Goal: Find specific page/section: Find specific page/section

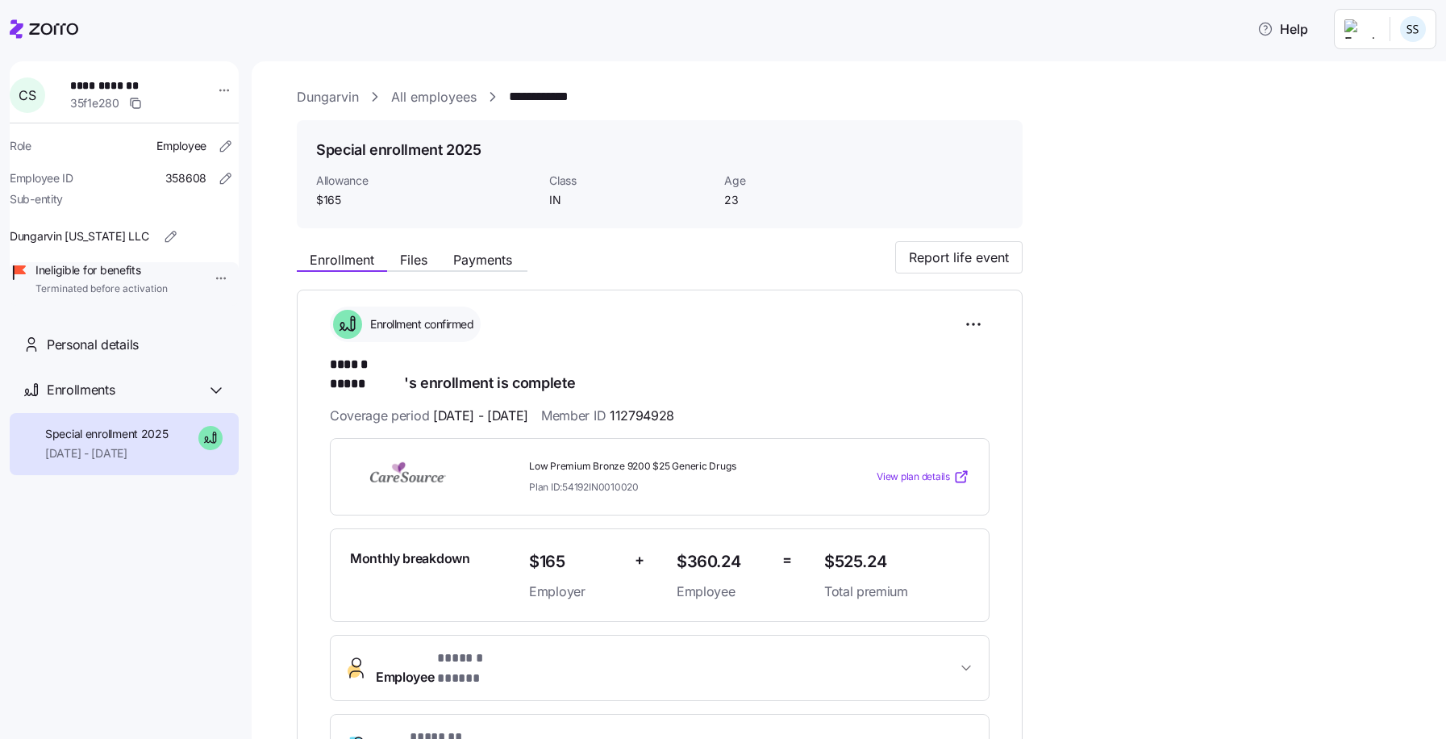
click at [43, 26] on icon at bounding box center [53, 28] width 49 height 11
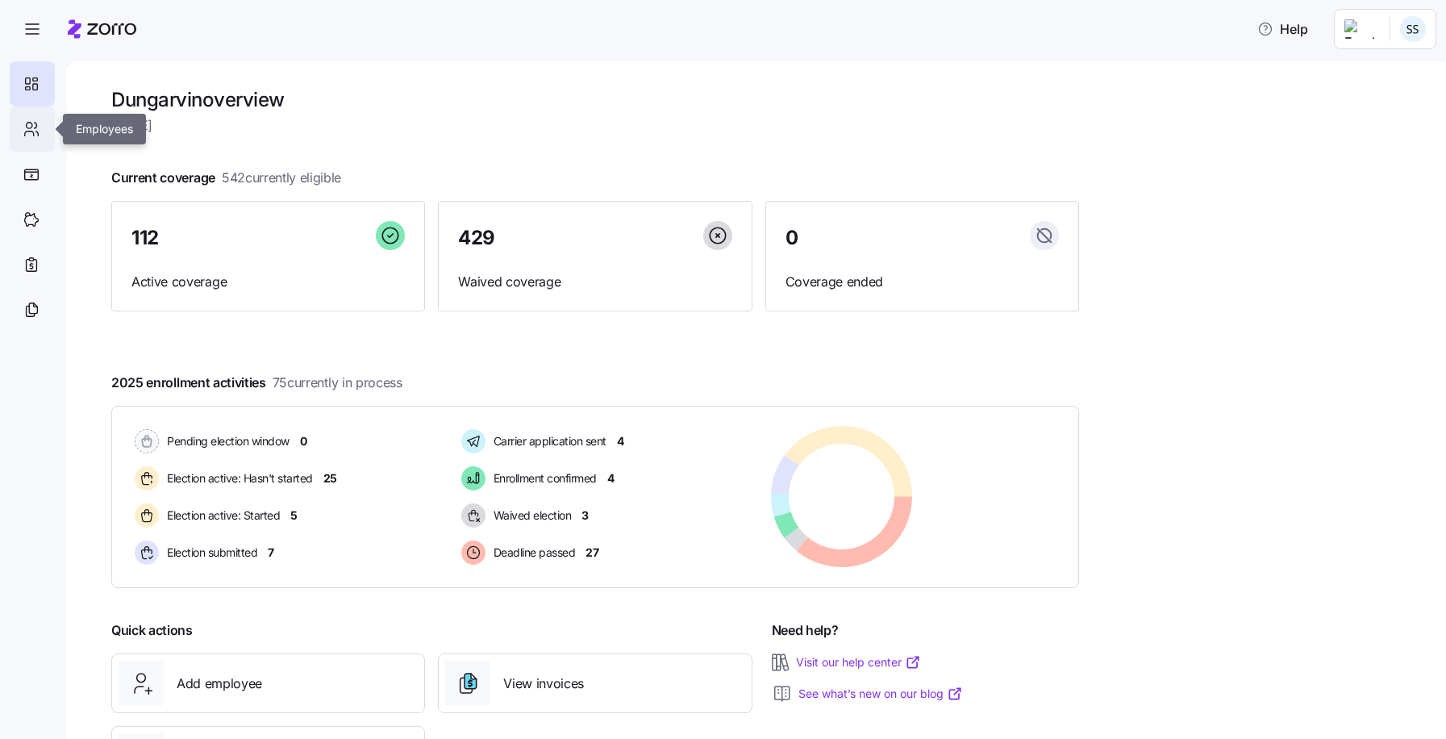
click at [29, 122] on icon at bounding box center [32, 128] width 18 height 19
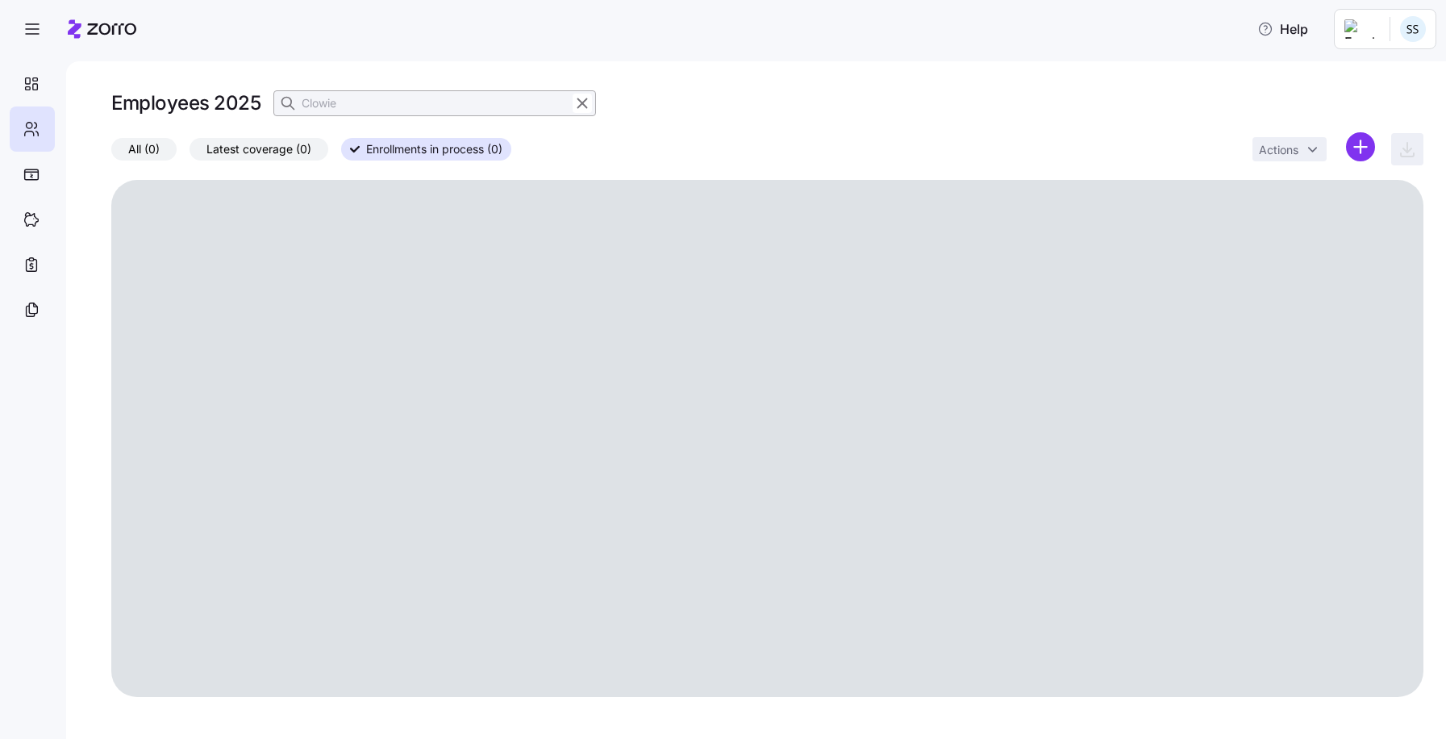
click at [156, 145] on span "All (0)" at bounding box center [143, 149] width 31 height 21
click at [111, 153] on input "All (0)" at bounding box center [111, 153] width 0 height 0
click at [423, 105] on input "Clowie" at bounding box center [434, 103] width 323 height 26
click at [298, 95] on div "Clowie" at bounding box center [434, 103] width 323 height 26
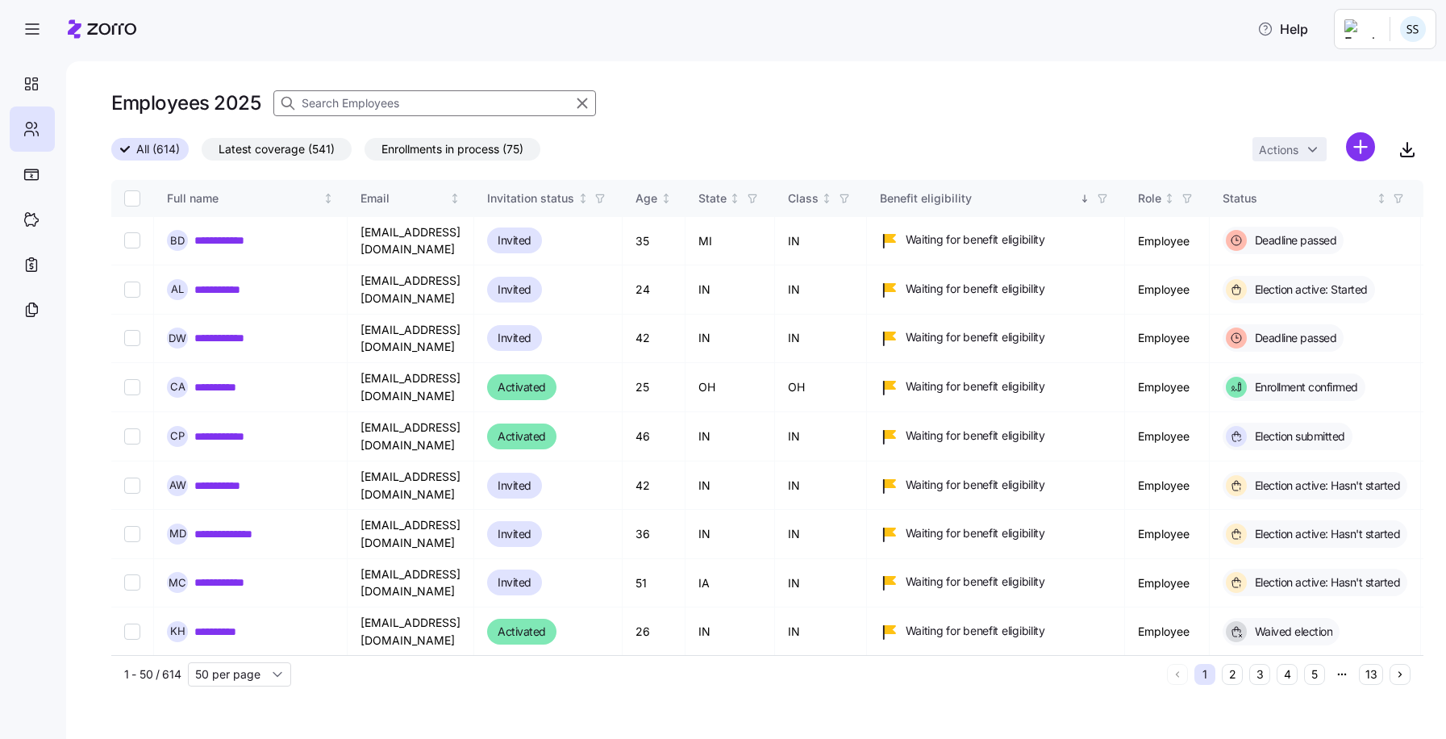
type input "<"
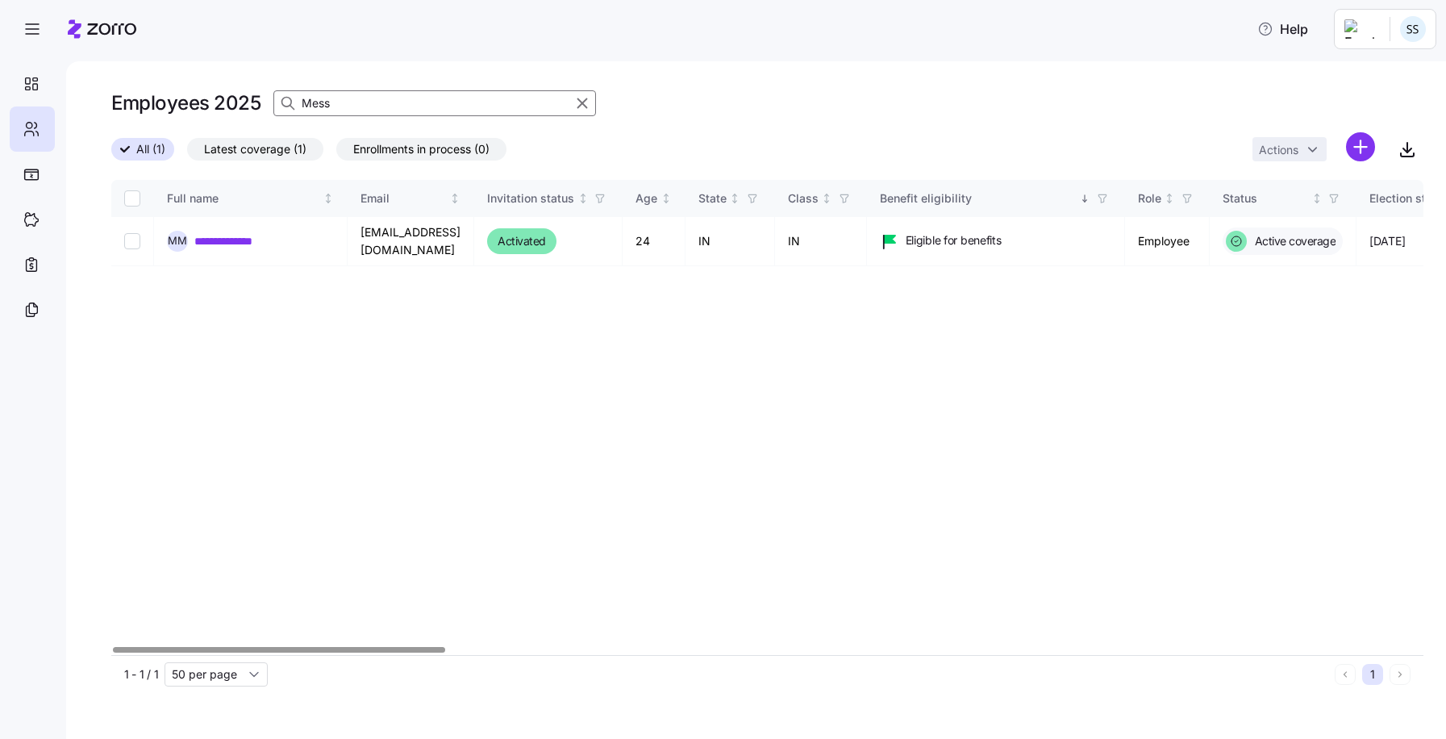
click at [298, 647] on div at bounding box center [278, 650] width 331 height 6
type input "Mess"
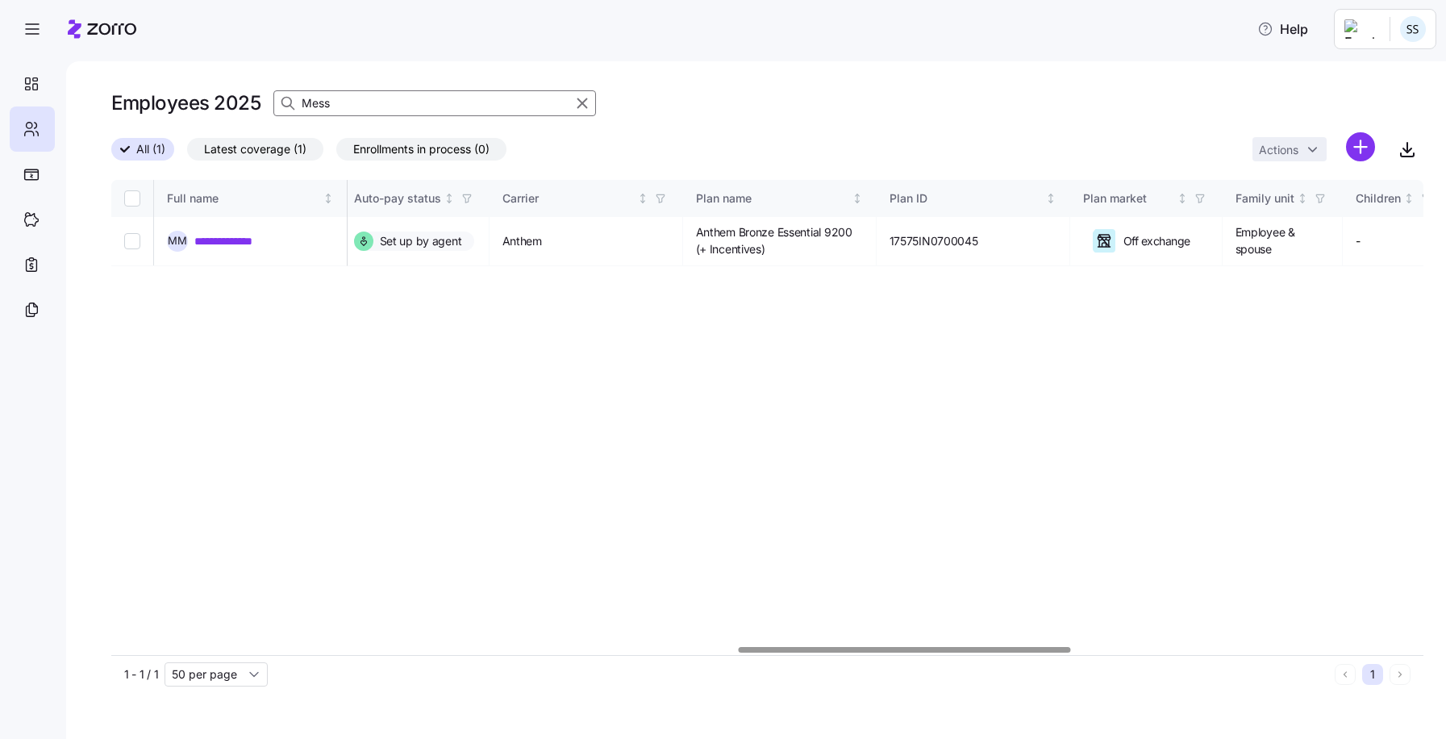
scroll to position [0, 2677]
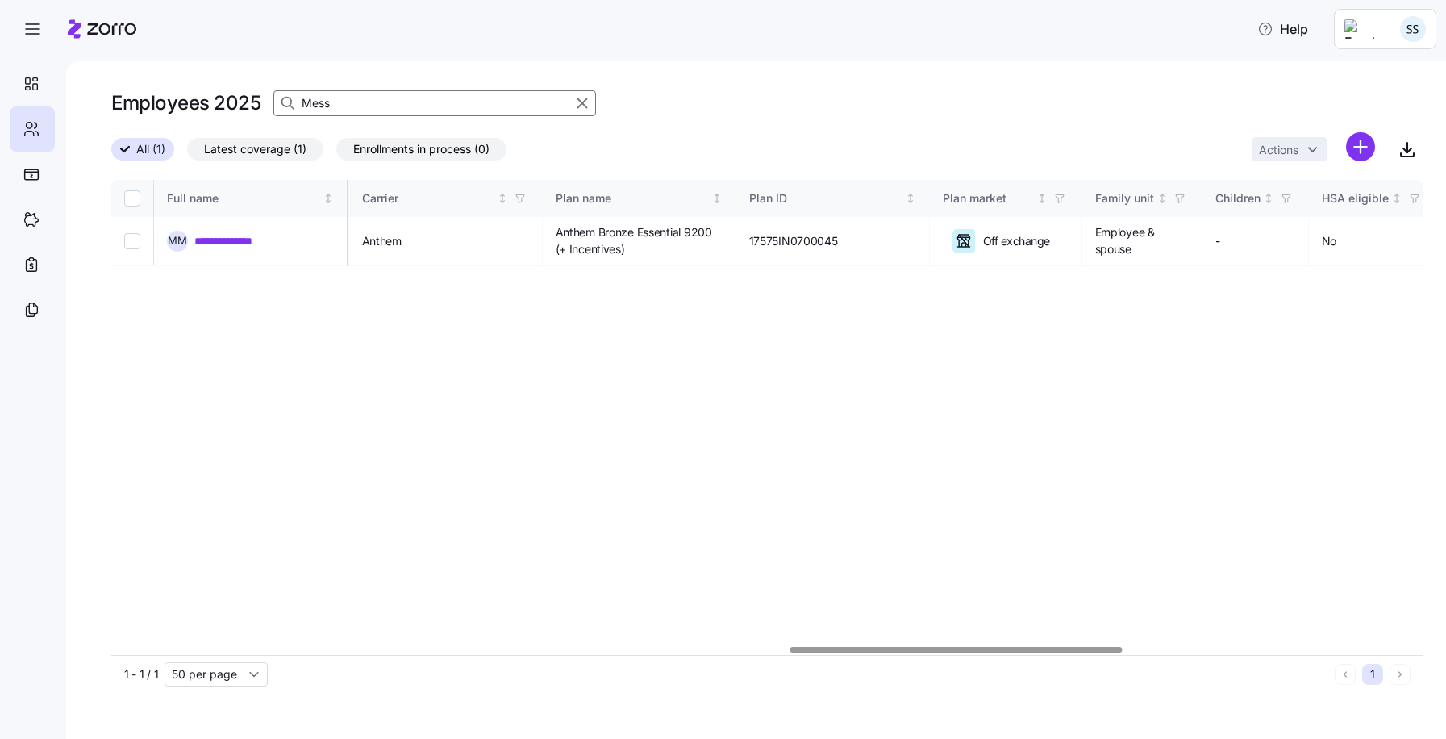
click at [997, 647] on div at bounding box center [955, 650] width 331 height 6
drag, startPoint x: 941, startPoint y: 644, endPoint x: 978, endPoint y: 639, distance: 37.4
click at [977, 639] on div "**********" at bounding box center [767, 417] width 1312 height 475
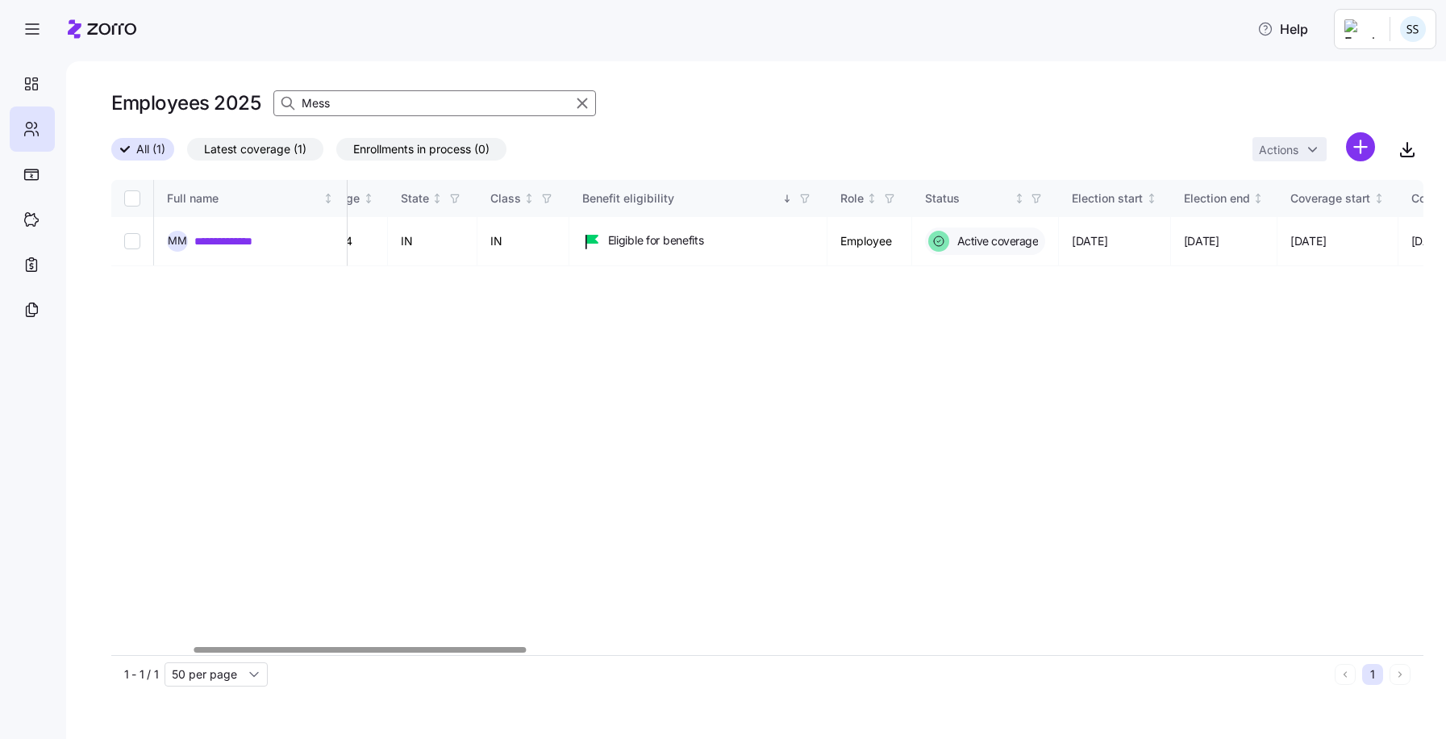
scroll to position [0, 569]
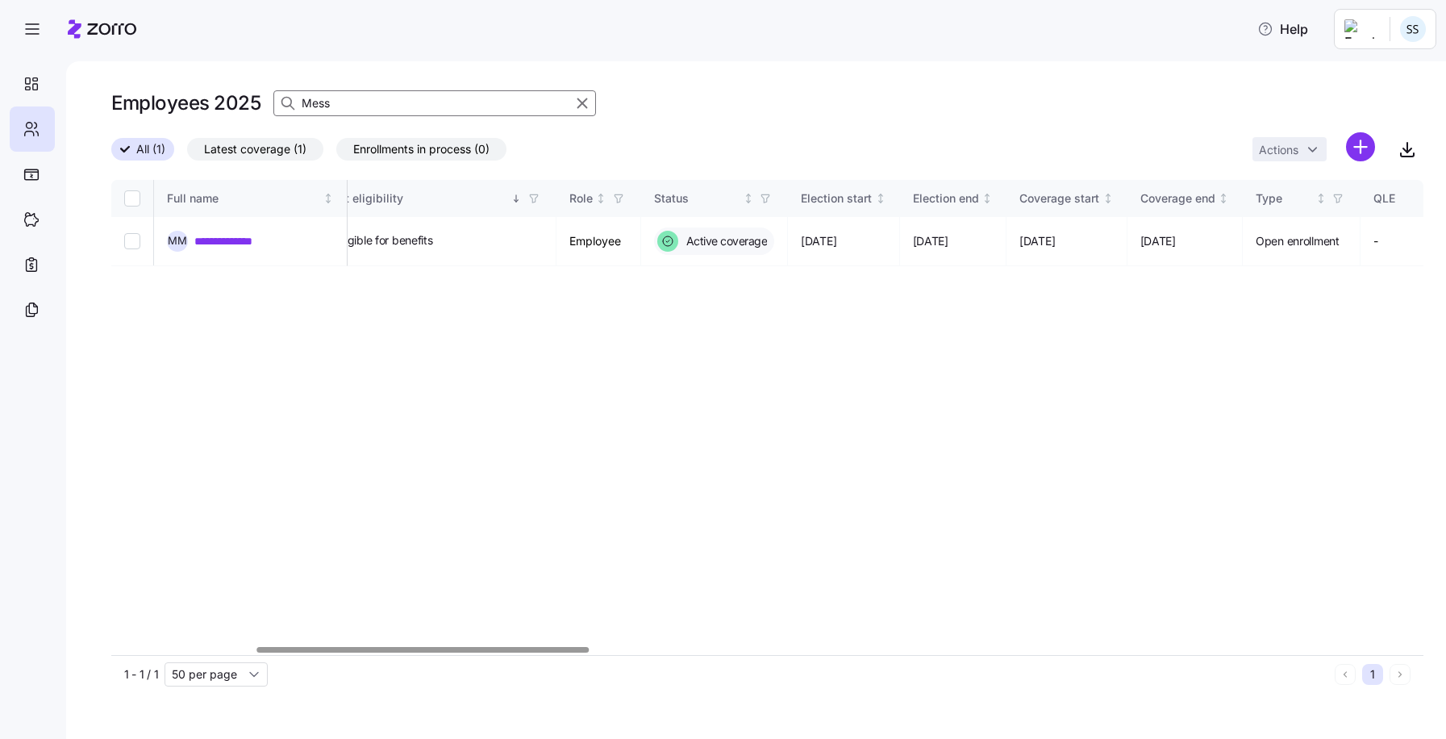
click at [423, 645] on div at bounding box center [767, 650] width 1312 height 10
